Goal: Check status: Check status

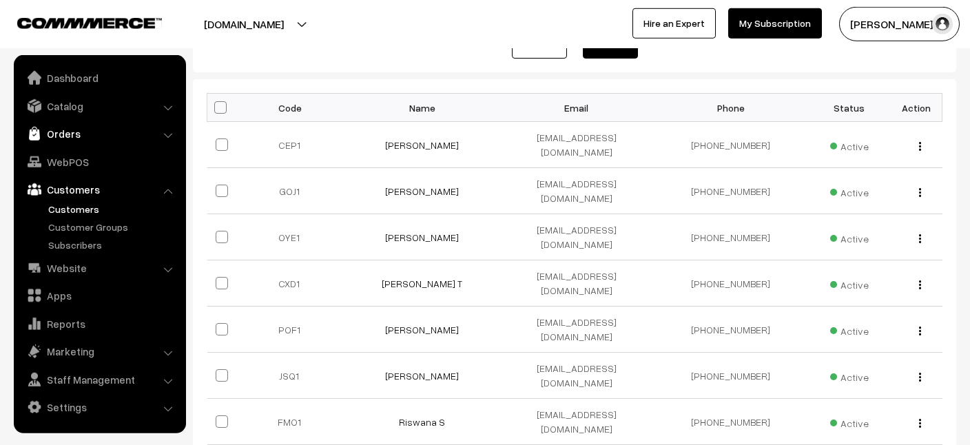
scroll to position [179, 0]
click at [60, 127] on link "Orders" at bounding box center [99, 133] width 164 height 25
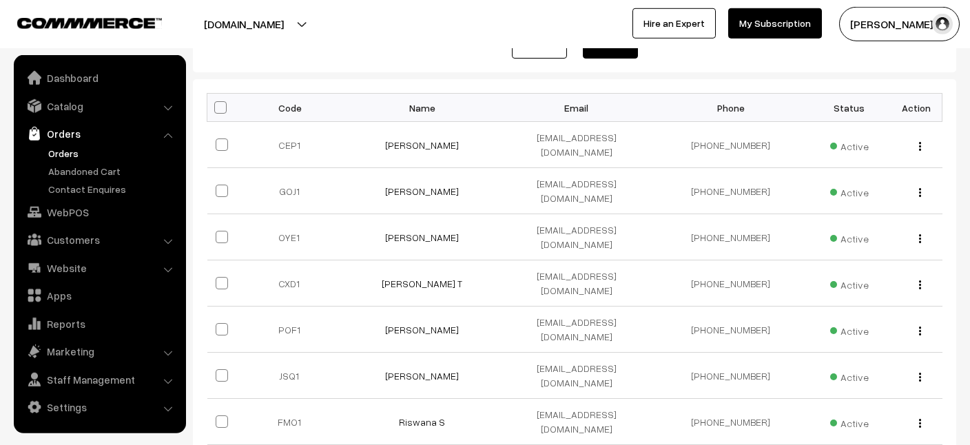
click at [60, 155] on link "Orders" at bounding box center [113, 153] width 136 height 14
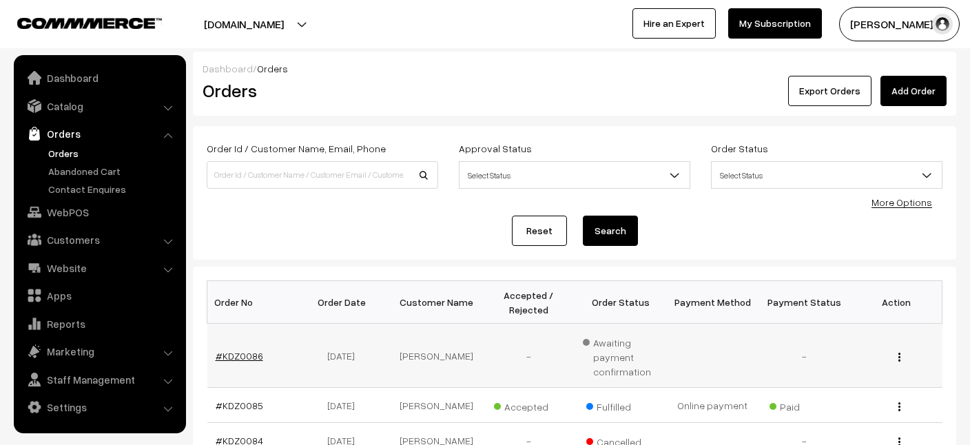
click at [231, 354] on link "#KDZ0086" at bounding box center [240, 356] width 48 height 12
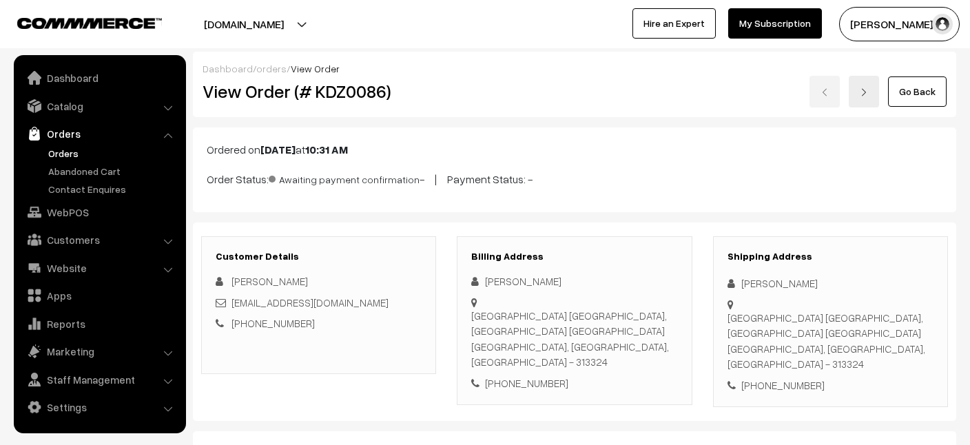
click at [905, 95] on link "Go Back" at bounding box center [917, 91] width 59 height 30
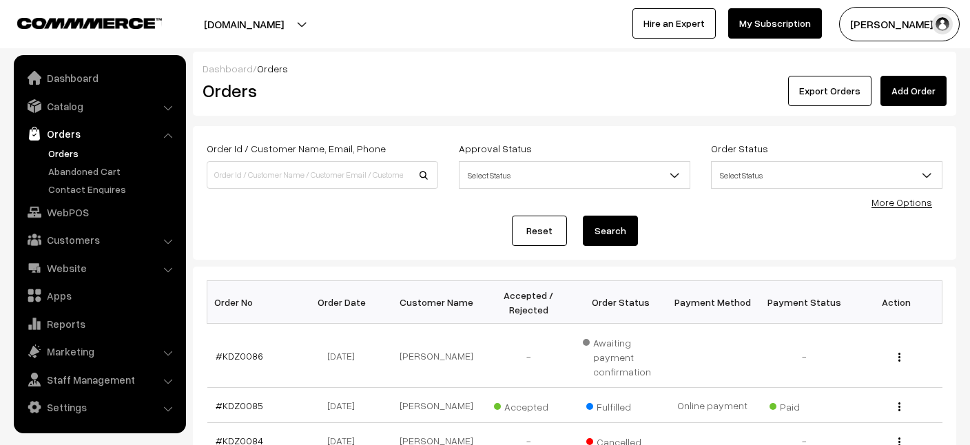
click at [927, 204] on link "More Options" at bounding box center [902, 202] width 61 height 12
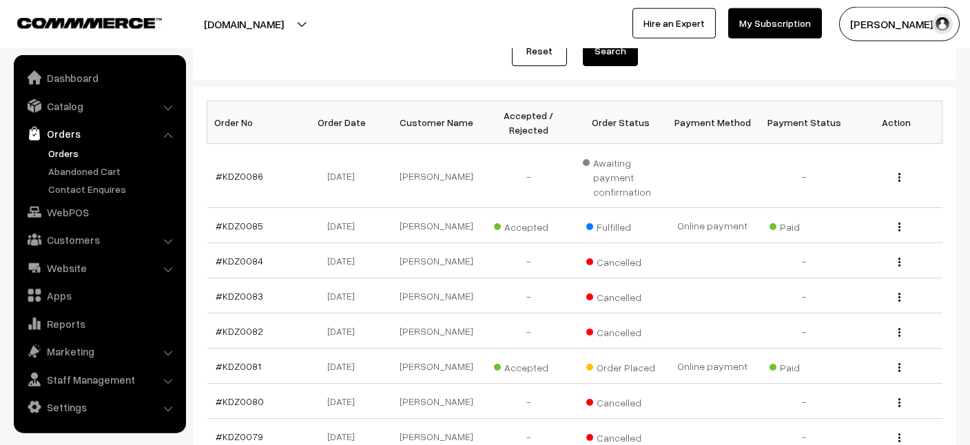
scroll to position [286, 0]
